Goal: Browse casually

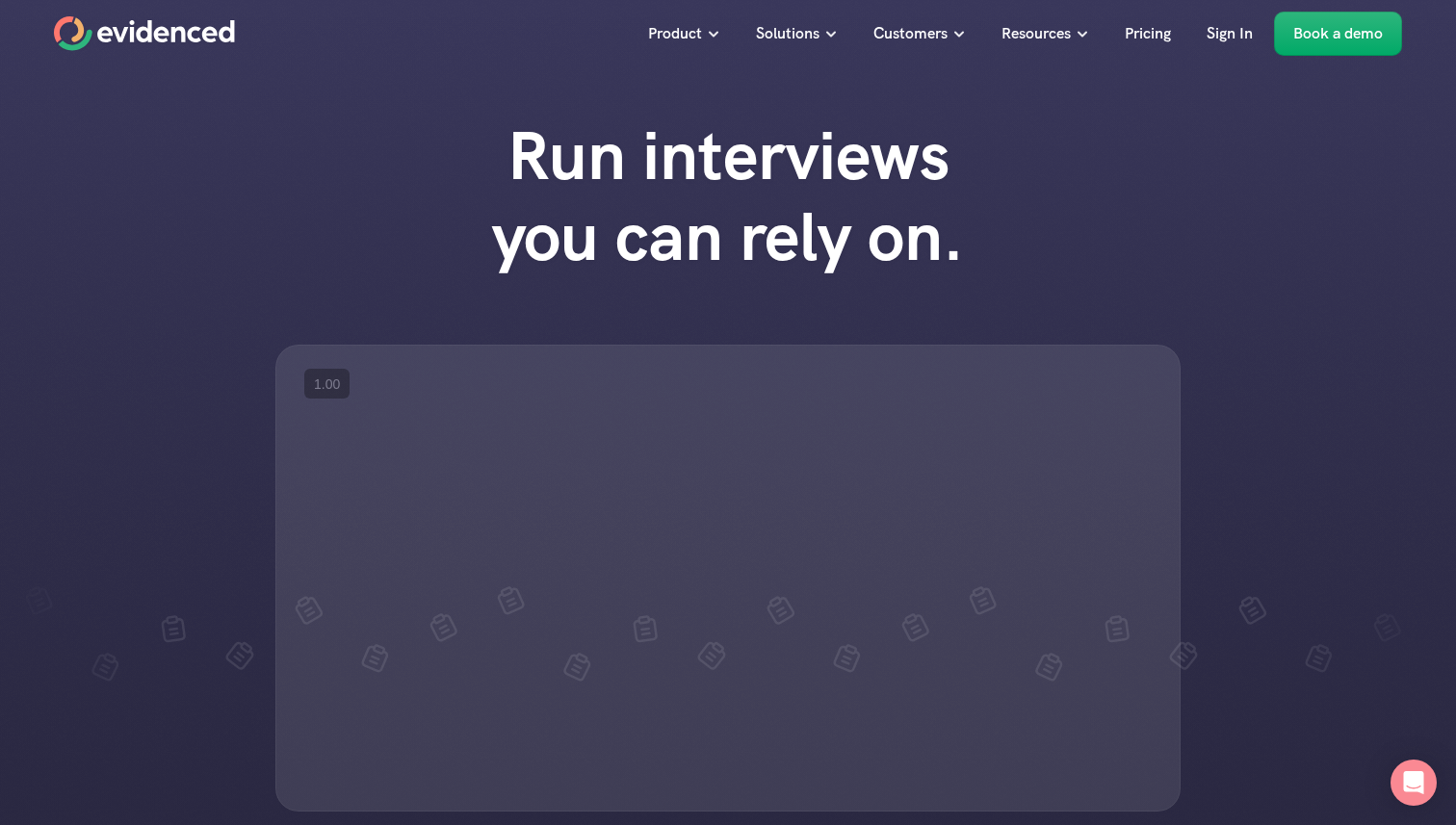
click at [692, 193] on h1 "Run interviews you can rely on." at bounding box center [728, 196] width 549 height 162
click at [695, 302] on div "Run interviews you can rely on." at bounding box center [728, 215] width 577 height 200
click at [695, 286] on div "Run interviews you can rely on." at bounding box center [728, 215] width 577 height 200
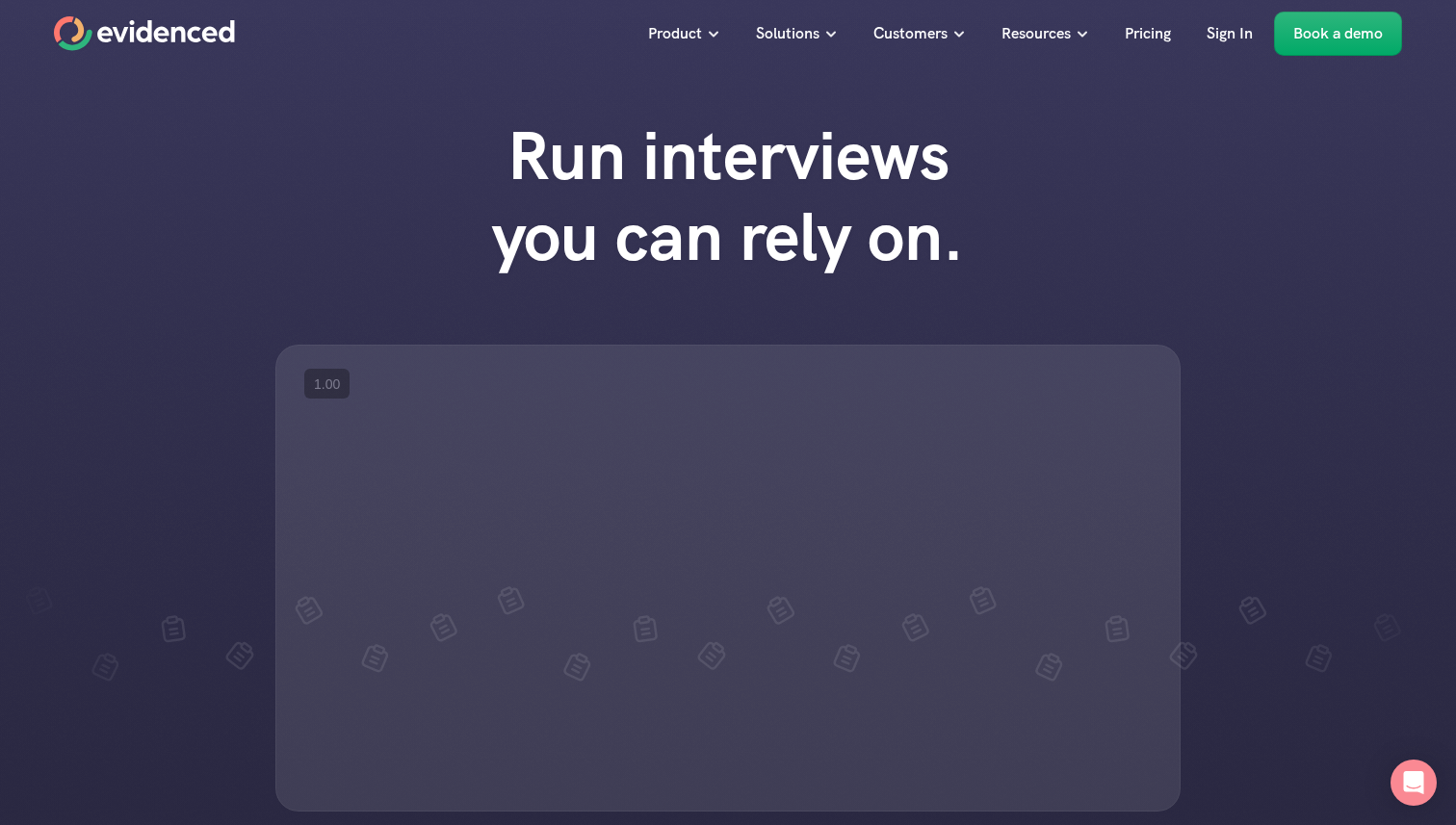
click at [695, 285] on div "Run interviews you can rely on." at bounding box center [728, 215] width 577 height 200
click at [696, 276] on h1 "Run interviews you can rely on." at bounding box center [728, 196] width 549 height 162
click at [697, 275] on h1 "Run interviews you can rely on." at bounding box center [728, 196] width 549 height 162
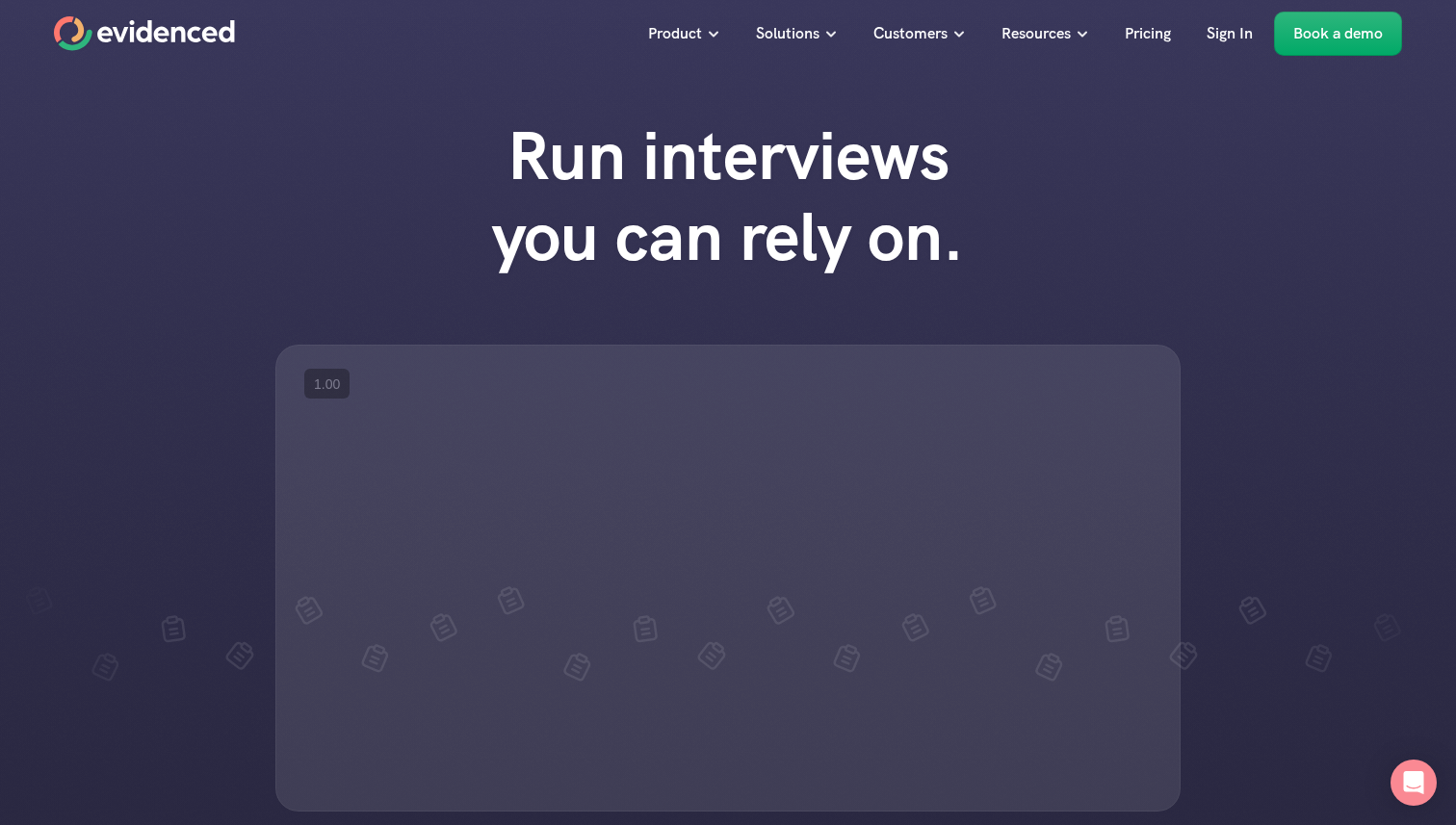
click at [682, 291] on div "Run interviews you can rely on." at bounding box center [728, 215] width 577 height 200
